Goal: Information Seeking & Learning: Check status

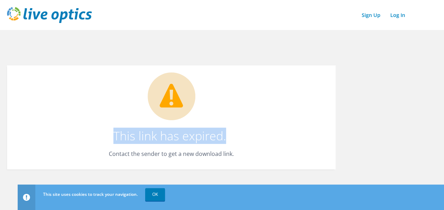
click at [227, 137] on h1 "This link has expired." at bounding box center [169, 136] width 297 height 12
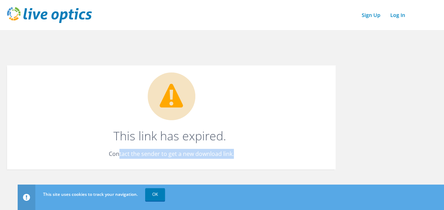
drag, startPoint x: 120, startPoint y: 152, endPoint x: 293, endPoint y: 154, distance: 172.5
click at [293, 154] on p "Contact the sender to get a new download link." at bounding box center [171, 154] width 300 height 10
drag, startPoint x: 293, startPoint y: 154, endPoint x: 276, endPoint y: 152, distance: 17.1
click at [276, 152] on p "Contact the sender to get a new download link." at bounding box center [171, 154] width 300 height 10
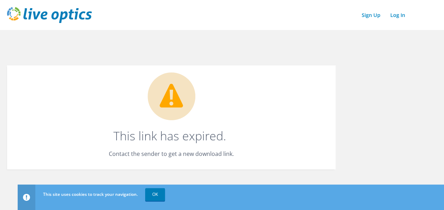
drag, startPoint x: 200, startPoint y: 127, endPoint x: 194, endPoint y: 131, distance: 7.2
click at [200, 130] on h1 "This link has expired." at bounding box center [169, 136] width 297 height 12
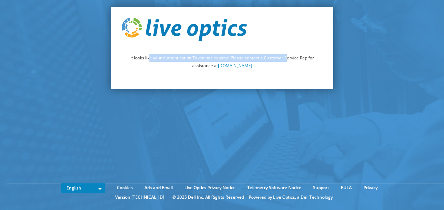
drag, startPoint x: 149, startPoint y: 57, endPoint x: 287, endPoint y: 57, distance: 137.5
click at [287, 57] on p "It looks like your Authentication Token has expired. Please contact a Customer …" at bounding box center [222, 62] width 201 height 16
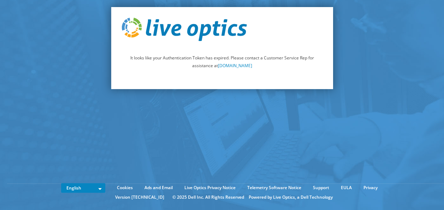
drag, startPoint x: 287, startPoint y: 57, endPoint x: 318, endPoint y: 69, distance: 33.3
click at [318, 69] on p "It looks like your Authentication Token has expired. Please contact a Customer …" at bounding box center [222, 62] width 201 height 16
drag, startPoint x: 272, startPoint y: 55, endPoint x: 302, endPoint y: 67, distance: 31.9
click at [302, 67] on p "It looks like your Authentication Token has expired. Please contact a Customer …" at bounding box center [222, 62] width 201 height 16
drag, startPoint x: 302, startPoint y: 67, endPoint x: 301, endPoint y: 71, distance: 4.4
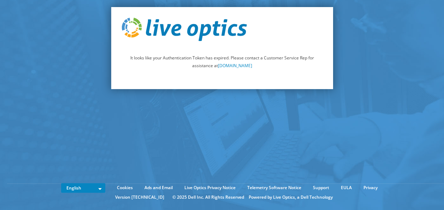
click at [304, 73] on div "It looks like your Authentication Token has expired. Please contact a Customer …" at bounding box center [222, 48] width 222 height 82
click at [266, 59] on p "It looks like your Authentication Token has expired. Please contact a Customer …" at bounding box center [222, 62] width 201 height 16
